Goal: Register for event/course

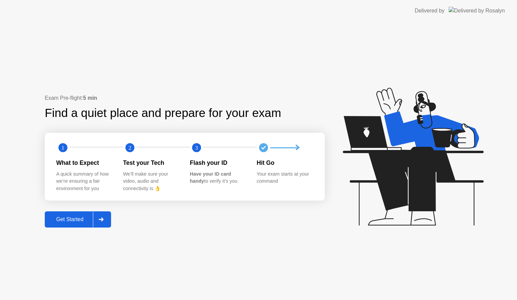
click at [103, 220] on icon at bounding box center [101, 219] width 5 height 4
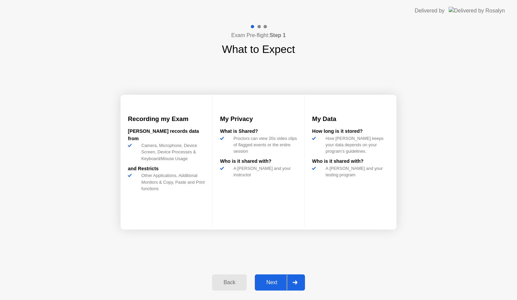
click at [300, 283] on div at bounding box center [295, 281] width 16 height 15
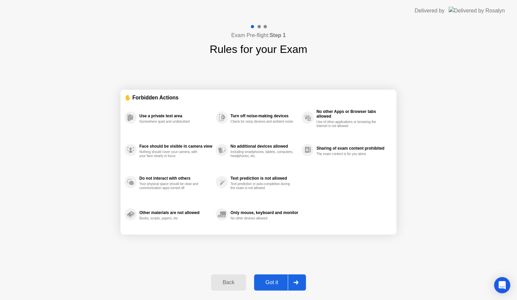
click at [300, 283] on div at bounding box center [296, 281] width 16 height 15
select select "**********"
select select "*******"
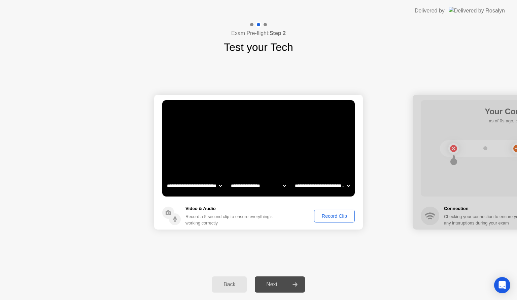
click at [336, 215] on div "Record Clip" at bounding box center [334, 215] width 36 height 5
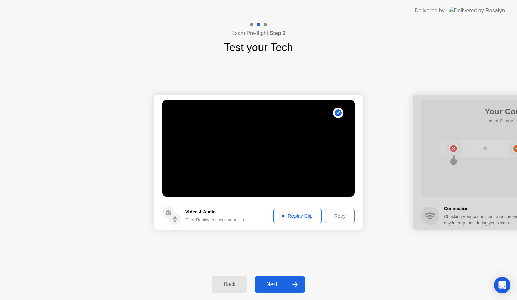
click at [296, 285] on icon at bounding box center [295, 284] width 5 height 4
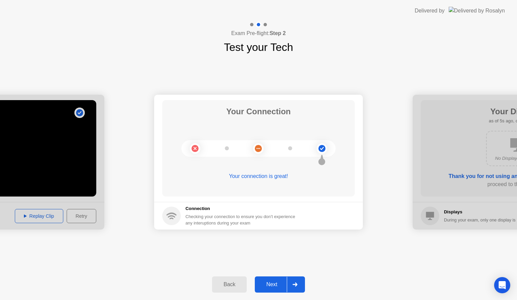
click at [296, 285] on icon at bounding box center [295, 284] width 5 height 4
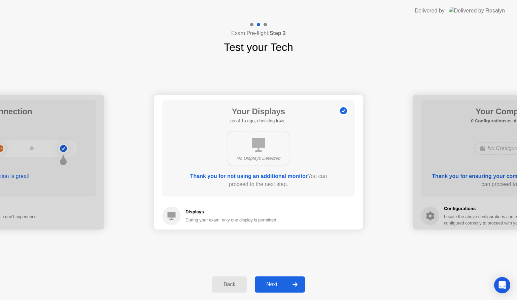
click at [296, 285] on icon at bounding box center [295, 284] width 5 height 4
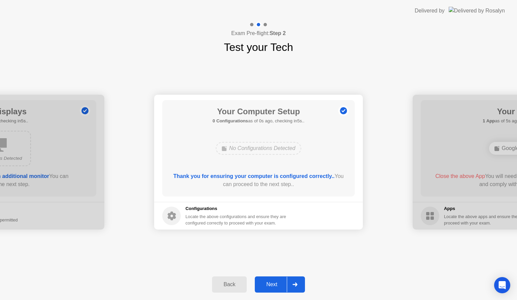
click at [296, 285] on icon at bounding box center [295, 284] width 5 height 4
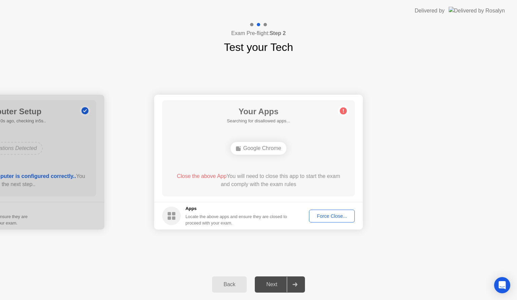
click at [336, 217] on div "Force Close..." at bounding box center [331, 215] width 41 height 5
click at [328, 213] on div "Force Close..." at bounding box center [331, 215] width 41 height 5
click at [330, 216] on div "Force Close..." at bounding box center [331, 215] width 41 height 5
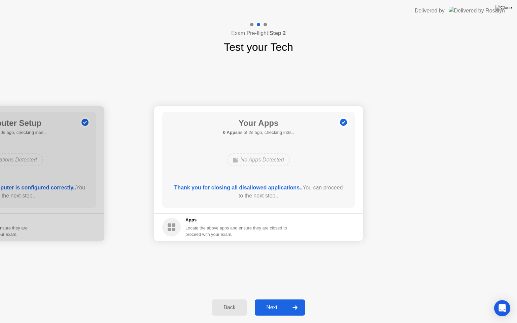
drag, startPoint x: 298, startPoint y: 299, endPoint x: 298, endPoint y: 303, distance: 4.7
click at [298, 299] on div "Back Next" at bounding box center [258, 307] width 517 height 31
click at [298, 299] on div at bounding box center [295, 307] width 16 height 15
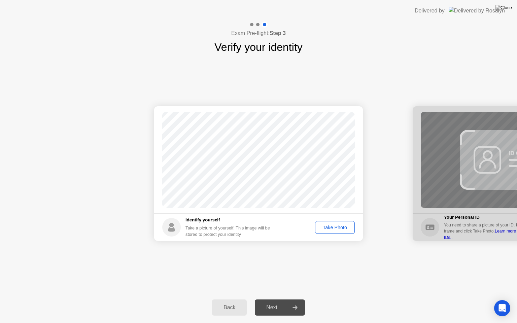
click at [335, 228] on div "Take Photo" at bounding box center [334, 227] width 35 height 5
click at [300, 299] on div at bounding box center [295, 307] width 16 height 15
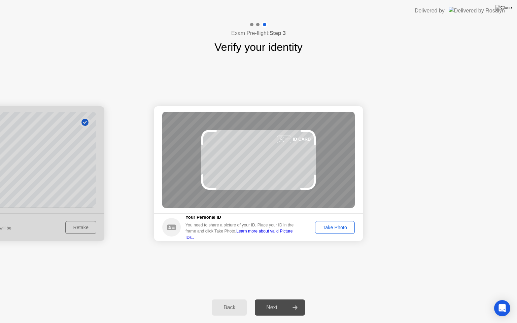
click at [333, 229] on div "Take Photo" at bounding box center [334, 227] width 35 height 5
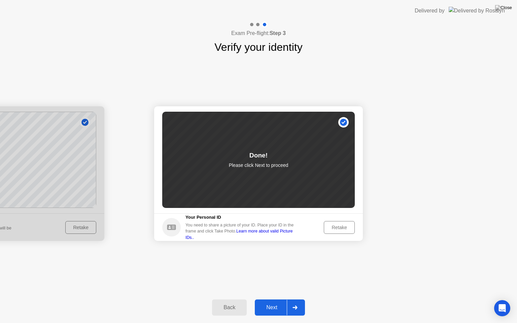
click at [298, 299] on div at bounding box center [295, 307] width 16 height 15
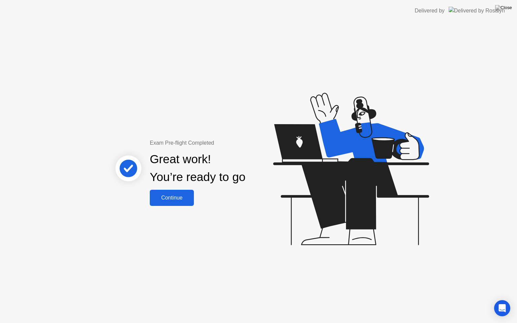
click at [187, 202] on button "Continue" at bounding box center [172, 198] width 44 height 16
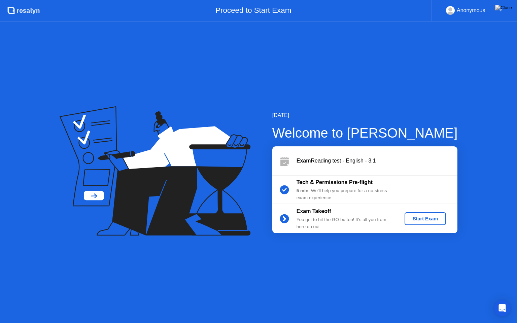
click at [434, 218] on div "Start Exam" at bounding box center [425, 218] width 36 height 5
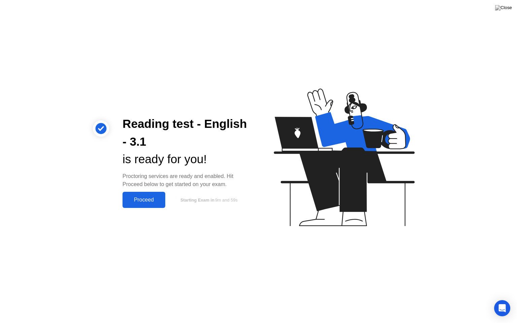
click at [141, 200] on div "Proceed" at bounding box center [144, 200] width 39 height 6
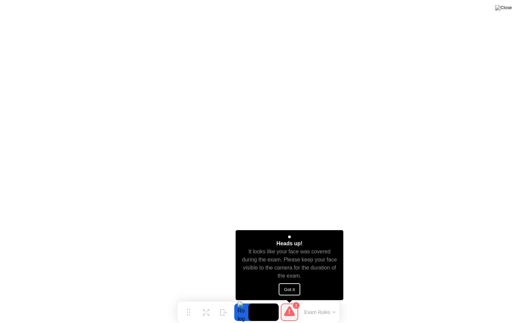
click at [287, 294] on button "Got it" at bounding box center [290, 289] width 22 height 12
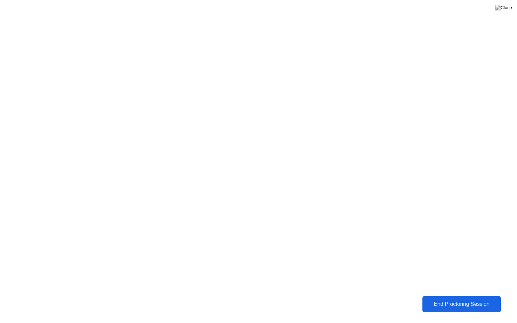
click at [434, 299] on div "End Proctoring Session" at bounding box center [461, 304] width 75 height 6
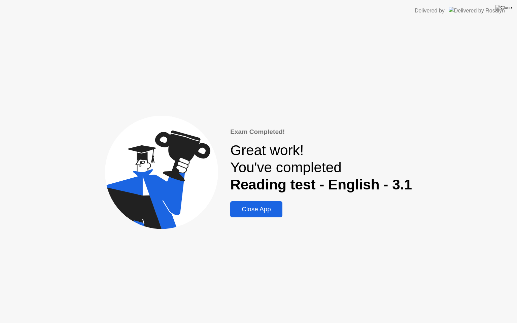
click at [277, 208] on div "Close App" at bounding box center [256, 209] width 48 height 7
